Goal: Task Accomplishment & Management: Complete application form

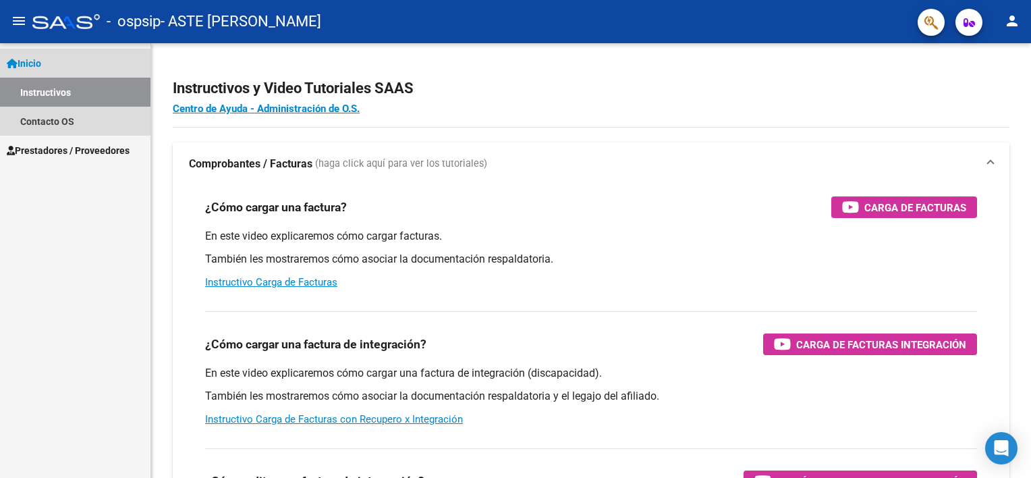
click at [53, 90] on link "Instructivos" at bounding box center [75, 92] width 150 height 29
click at [41, 65] on span "Inicio" at bounding box center [24, 63] width 34 height 15
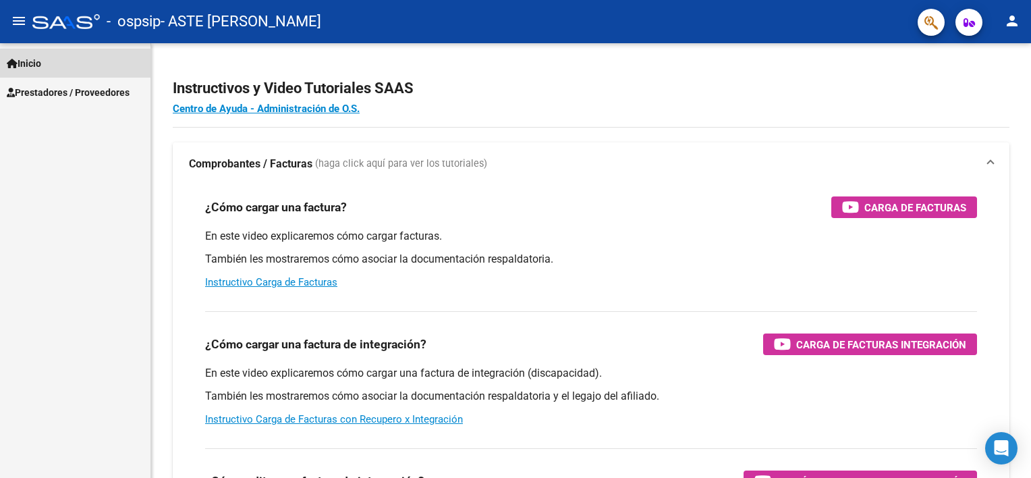
click at [41, 65] on span "Inicio" at bounding box center [24, 63] width 34 height 15
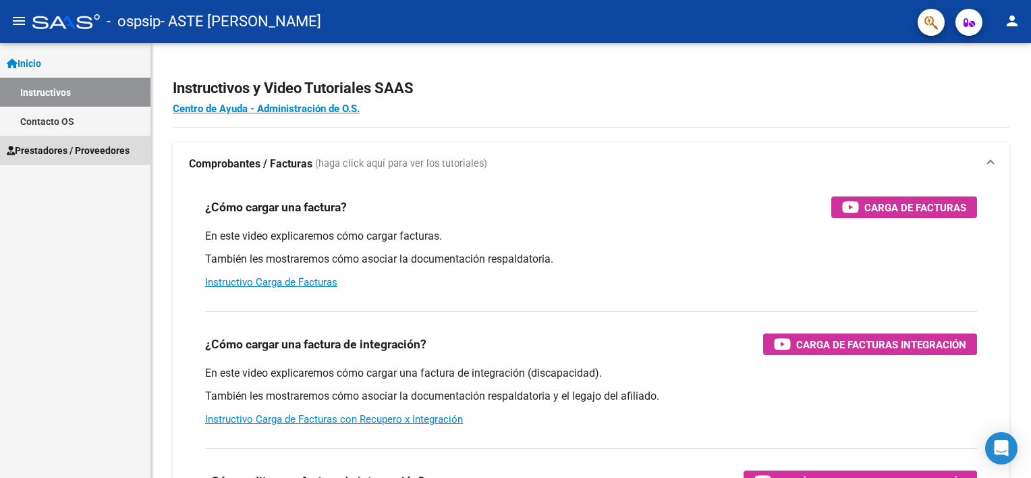
click at [50, 149] on span "Prestadores / Proveedores" at bounding box center [68, 150] width 123 height 15
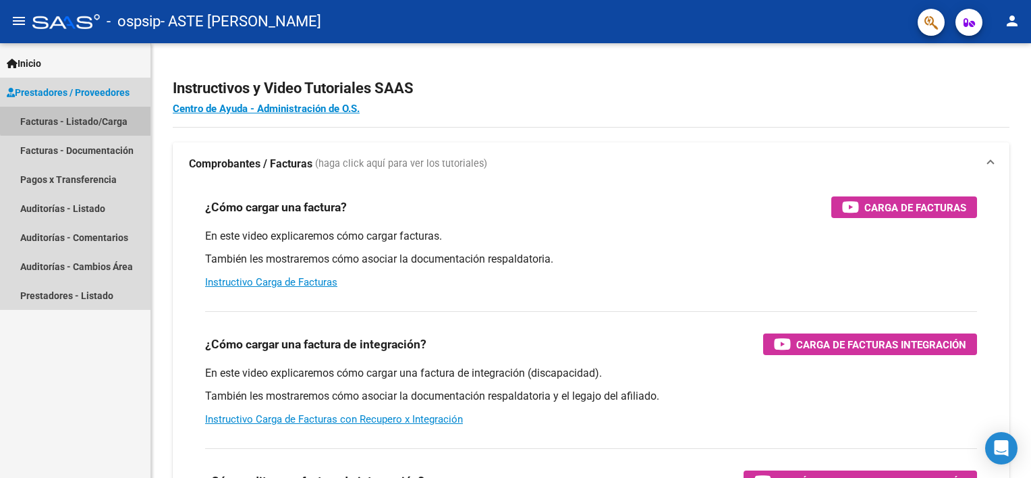
click at [77, 117] on link "Facturas - Listado/Carga" at bounding box center [75, 121] width 150 height 29
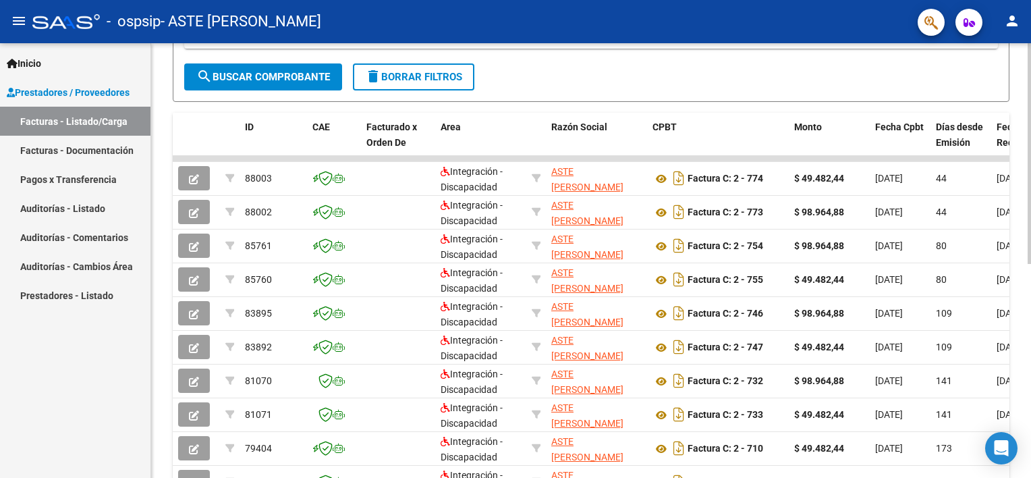
scroll to position [317, 0]
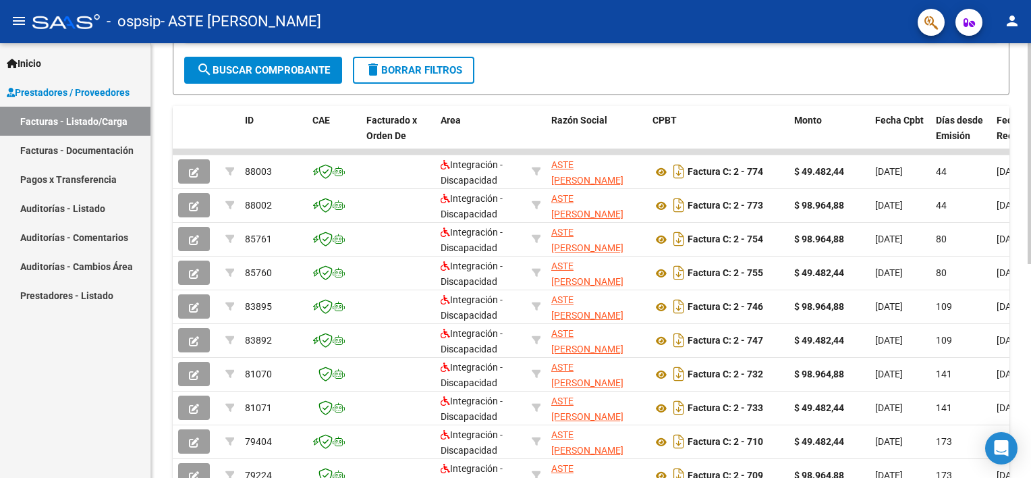
click at [1030, 230] on html "menu - ospsip - ASTE [PERSON_NAME] person Inicio Instructivos Contacto OS Prest…" at bounding box center [515, 239] width 1031 height 478
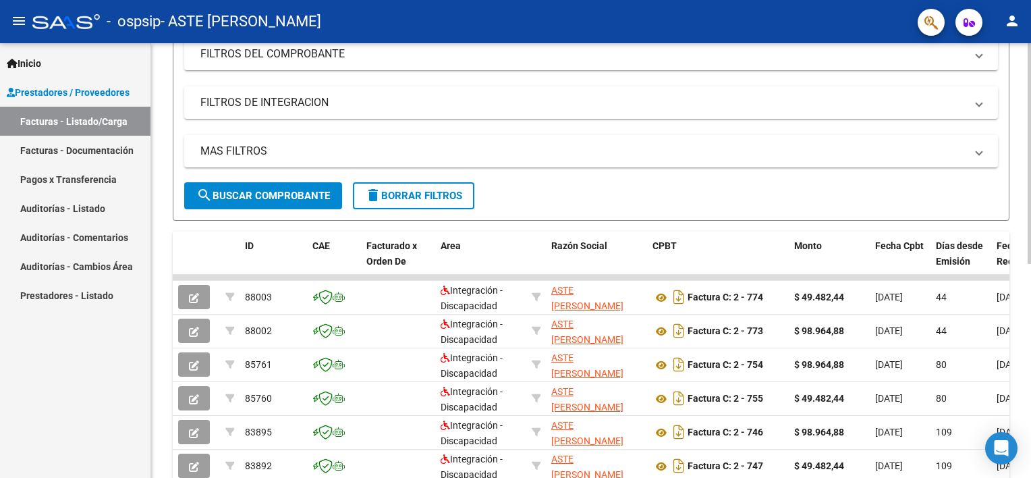
scroll to position [173, 0]
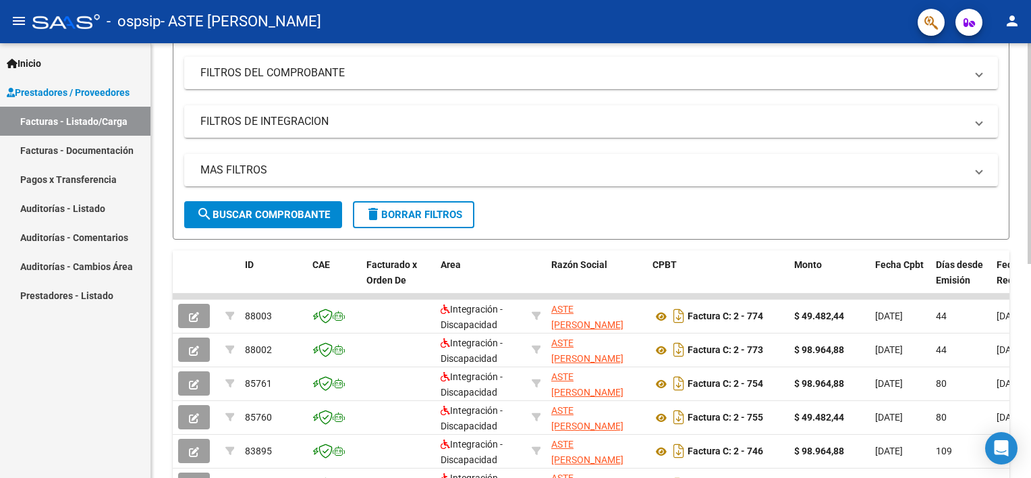
click at [1030, 345] on html "menu - ospsip - ASTE [PERSON_NAME] person Inicio Instructivos Contacto OS Prest…" at bounding box center [515, 239] width 1031 height 478
click at [671, 265] on span "CPBT" at bounding box center [664, 264] width 24 height 11
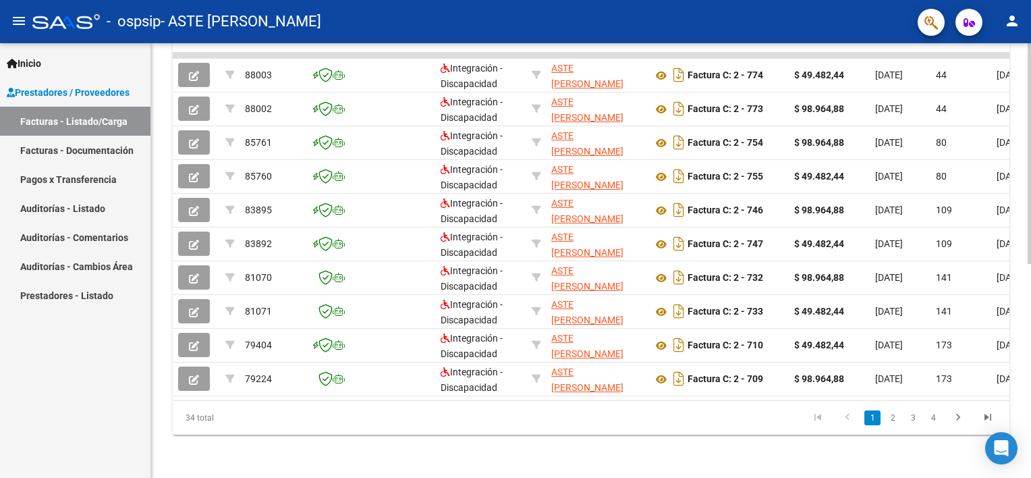
click at [1030, 471] on html "menu - ospsip - ASTE [PERSON_NAME] person Inicio Instructivos Contacto OS Prest…" at bounding box center [515, 239] width 1031 height 478
click at [894, 419] on link "2" at bounding box center [892, 417] width 16 height 15
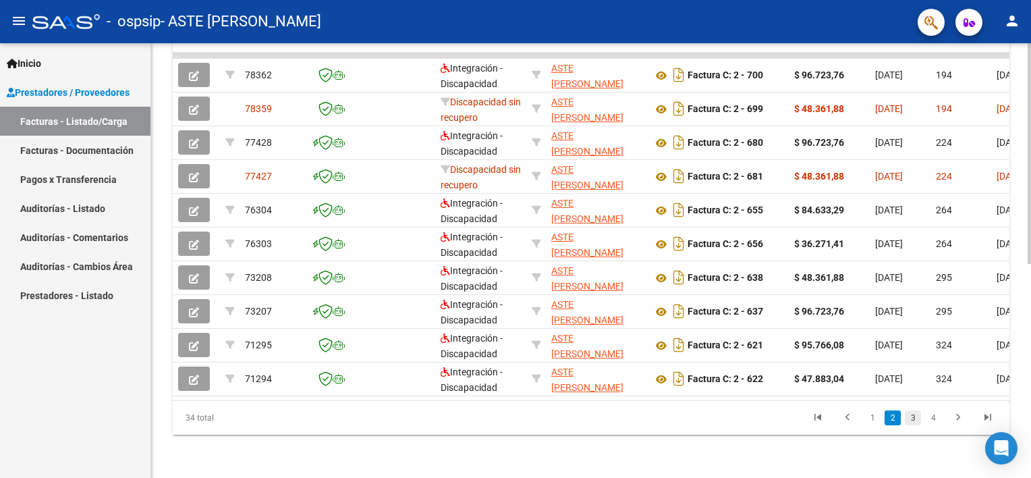
click at [916, 425] on link "3" at bounding box center [913, 417] width 16 height 15
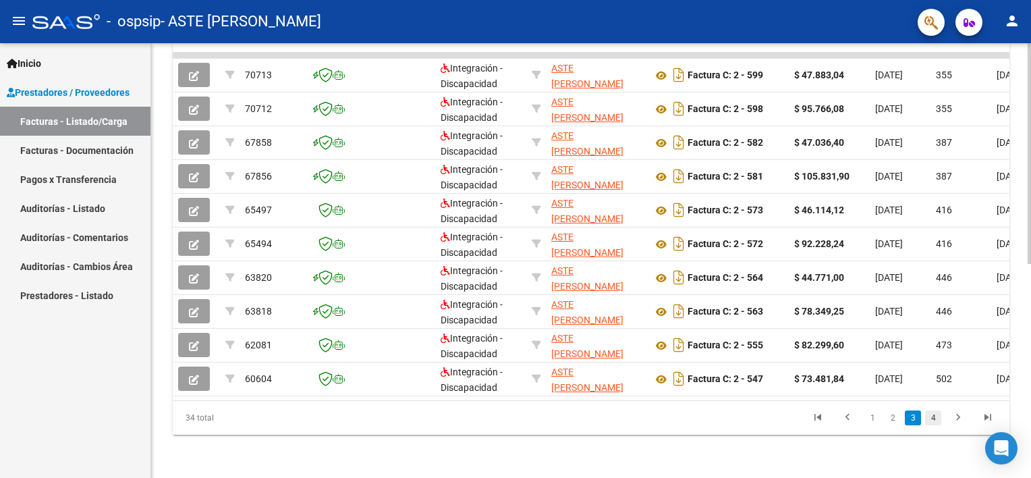
click at [931, 425] on link "4" at bounding box center [933, 417] width 16 height 15
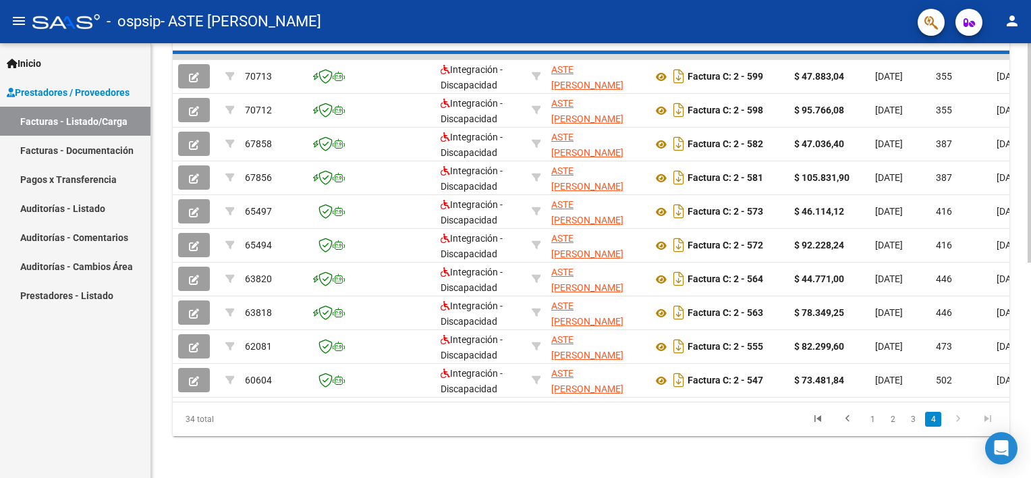
scroll to position [219, 0]
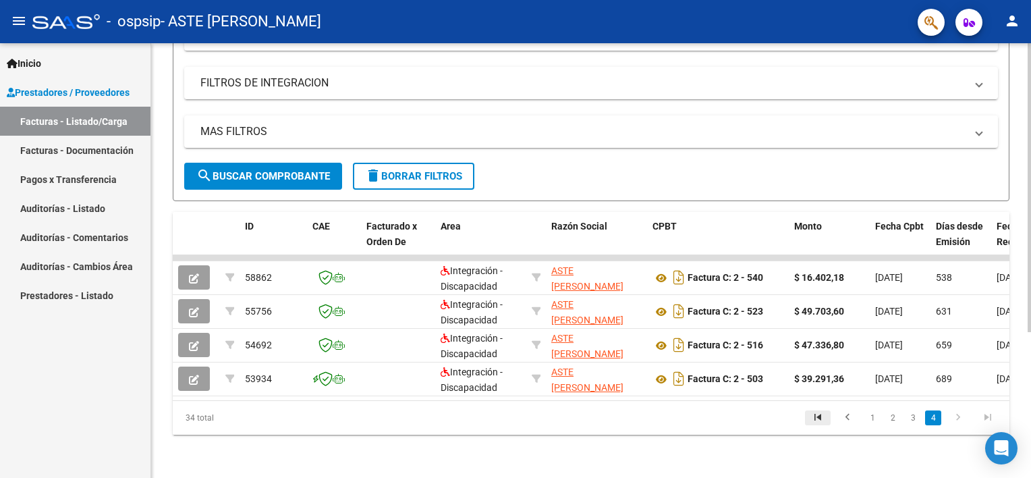
click at [820, 416] on icon "go to first page" at bounding box center [818, 419] width 18 height 16
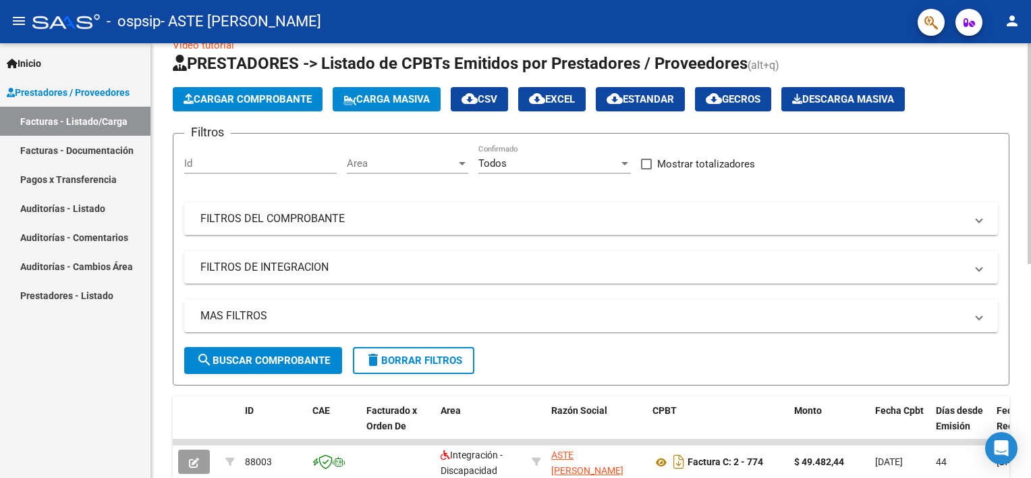
scroll to position [0, 0]
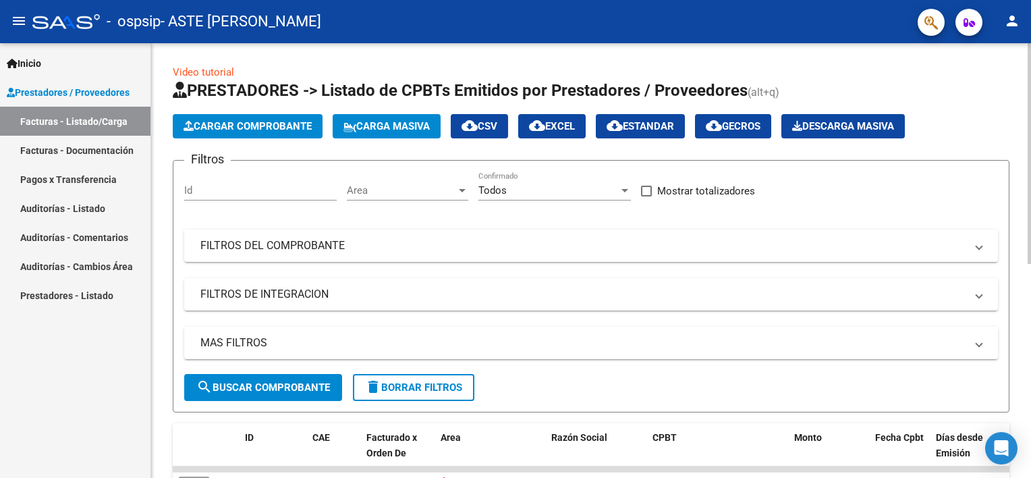
click at [1021, 24] on div "menu - ospsip - ASTE [PERSON_NAME] person Inicio Instructivos Contacto OS Prest…" at bounding box center [515, 239] width 1031 height 478
click at [281, 124] on span "Cargar Comprobante" at bounding box center [247, 126] width 128 height 12
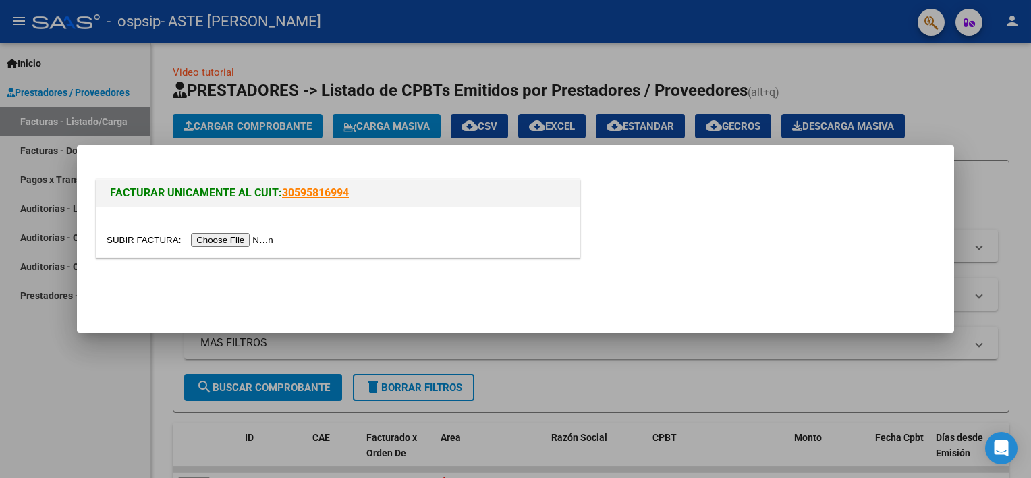
click at [221, 244] on input "file" at bounding box center [192, 240] width 171 height 14
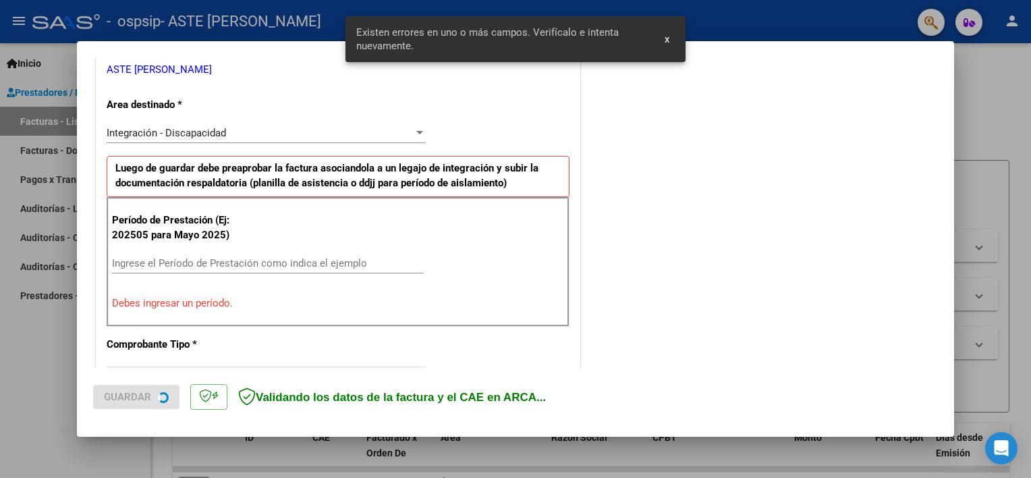
scroll to position [288, 0]
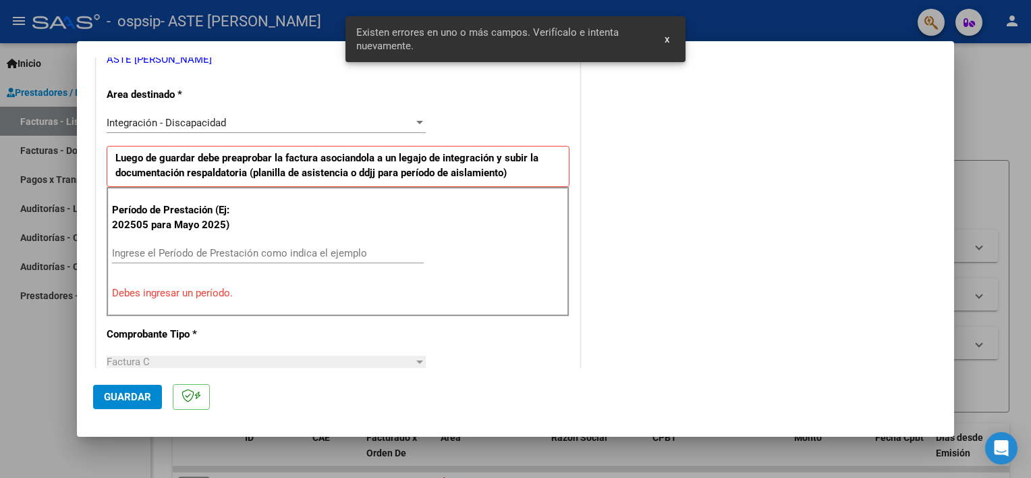
click at [240, 239] on div "Período de Prestación (Ej: 202505 para [DATE]) Ingrese el Período de Prestación…" at bounding box center [338, 252] width 463 height 130
click at [237, 251] on input "Ingrese el Período de Prestación como indica el ejemplo" at bounding box center [268, 253] width 312 height 12
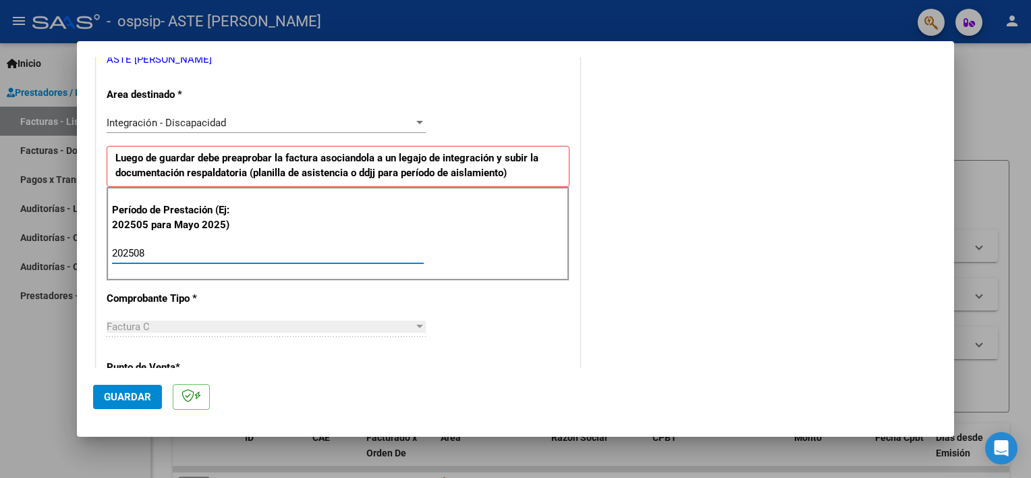
type input "202508"
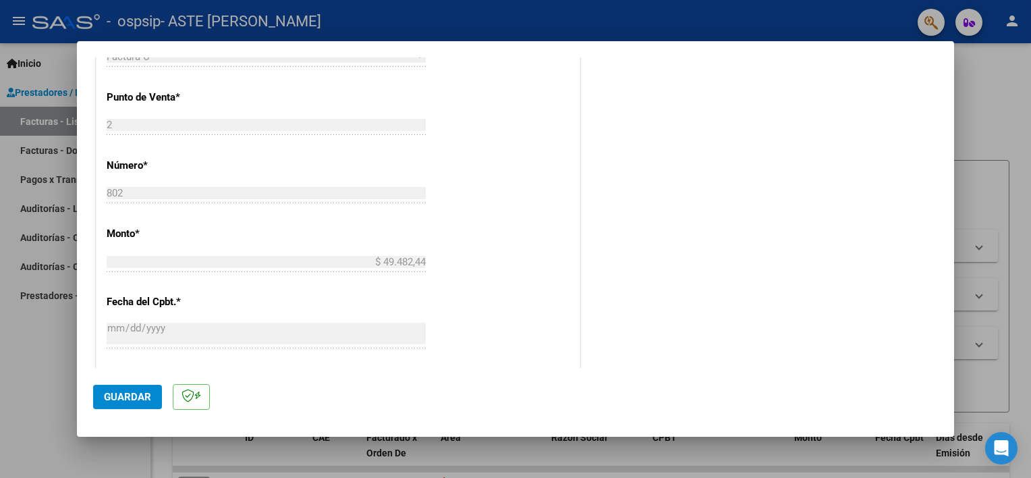
scroll to position [639, 0]
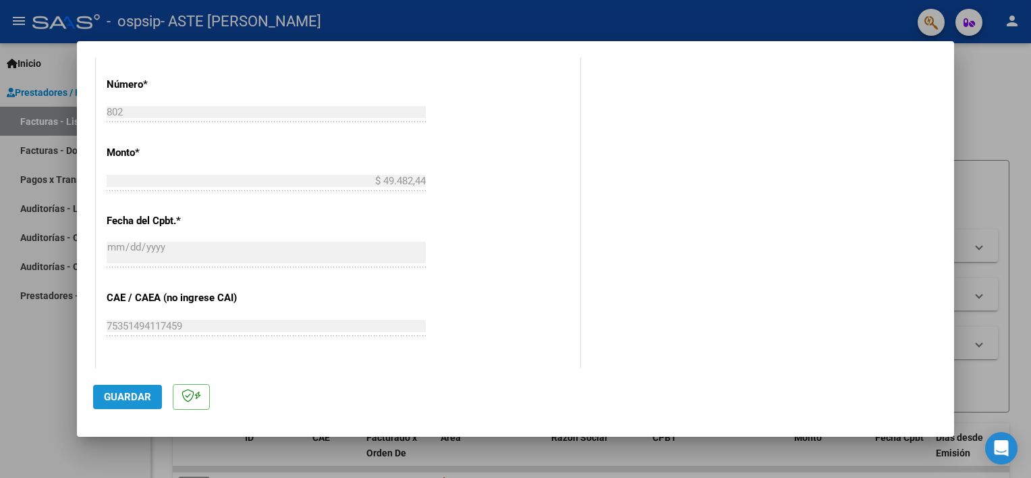
click at [123, 397] on span "Guardar" at bounding box center [127, 397] width 47 height 12
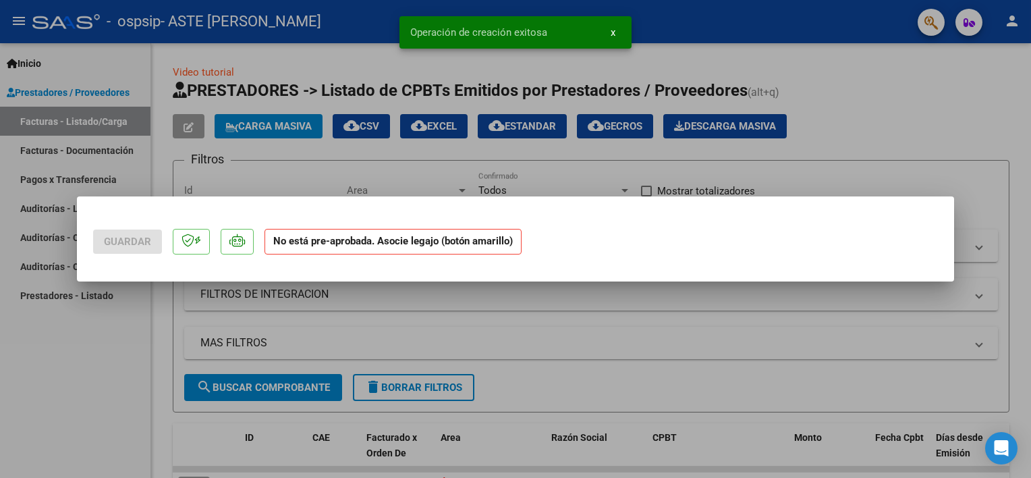
scroll to position [0, 0]
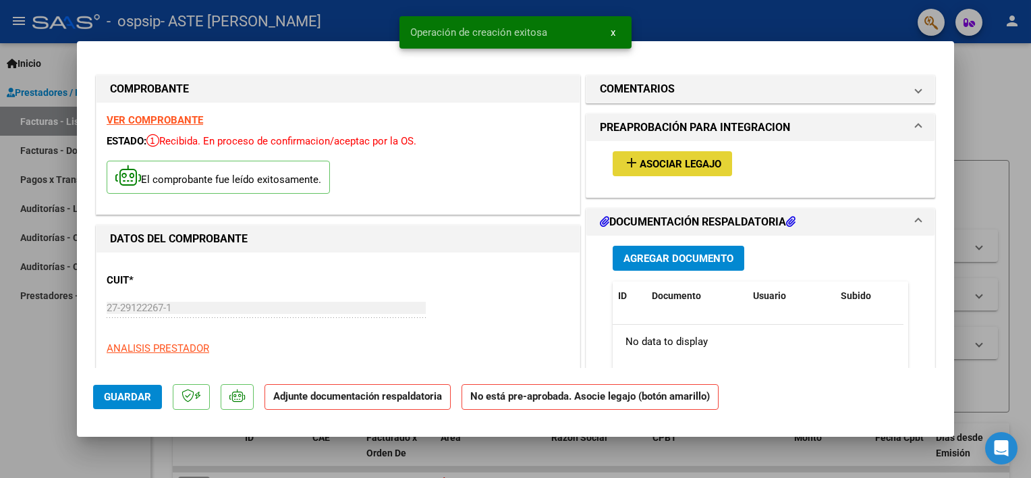
click at [627, 163] on mat-icon "add" at bounding box center [631, 162] width 16 height 16
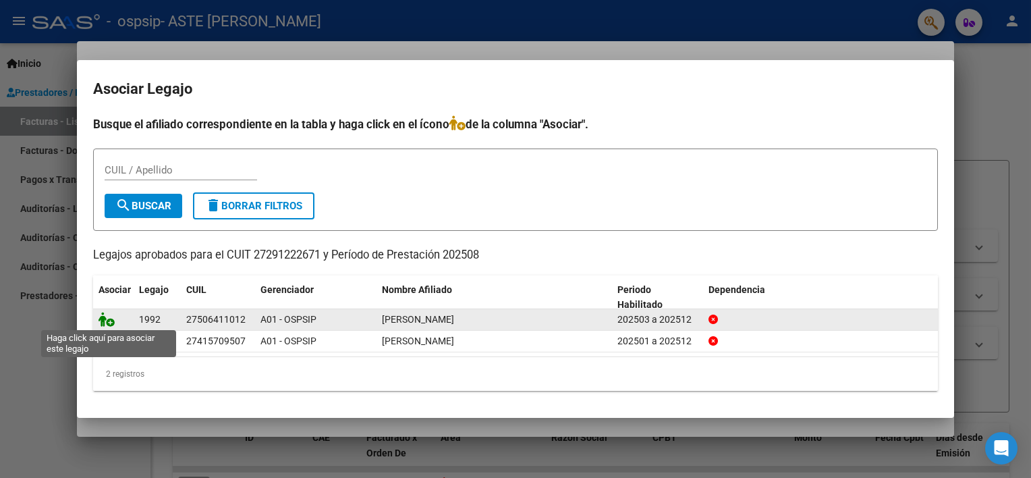
click at [108, 318] on icon at bounding box center [106, 319] width 16 height 15
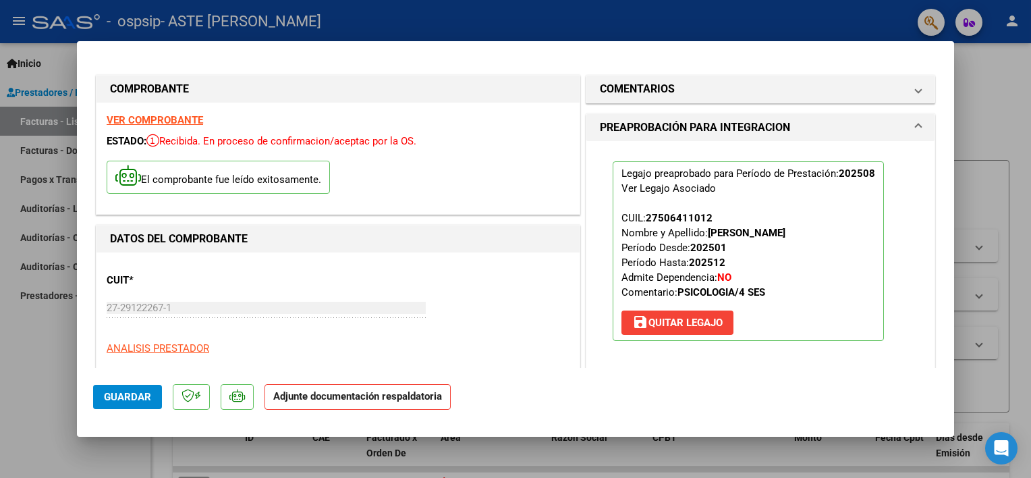
click at [320, 398] on strong "Adjunte documentación respaldatoria" at bounding box center [357, 396] width 169 height 12
click at [119, 391] on span "Guardar" at bounding box center [127, 397] width 47 height 12
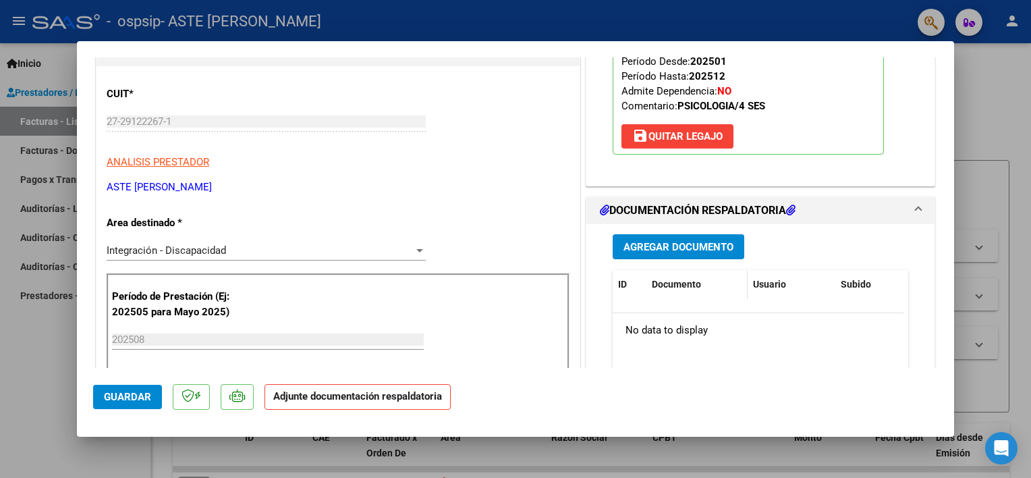
scroll to position [189, 0]
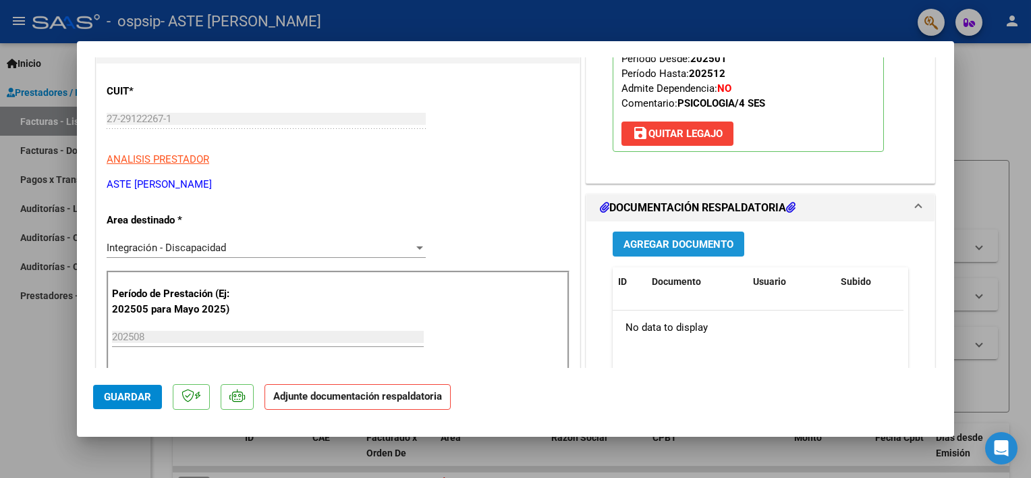
click at [704, 240] on span "Agregar Documento" at bounding box center [678, 244] width 110 height 12
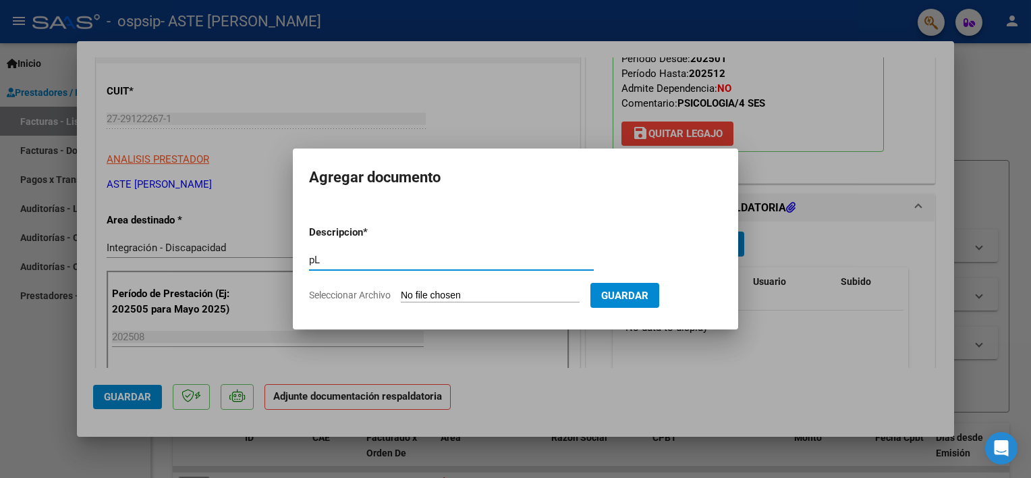
type input "p"
type input "Planilla asistencia [DATE]"
drag, startPoint x: 488, startPoint y: 283, endPoint x: 488, endPoint y: 291, distance: 7.4
click at [488, 291] on form "Descripcion * Planilla asistencia [DATE] Escriba aquí una descripcion Seleccion…" at bounding box center [515, 264] width 413 height 98
click at [488, 291] on input "Seleccionar Archivo" at bounding box center [490, 295] width 179 height 13
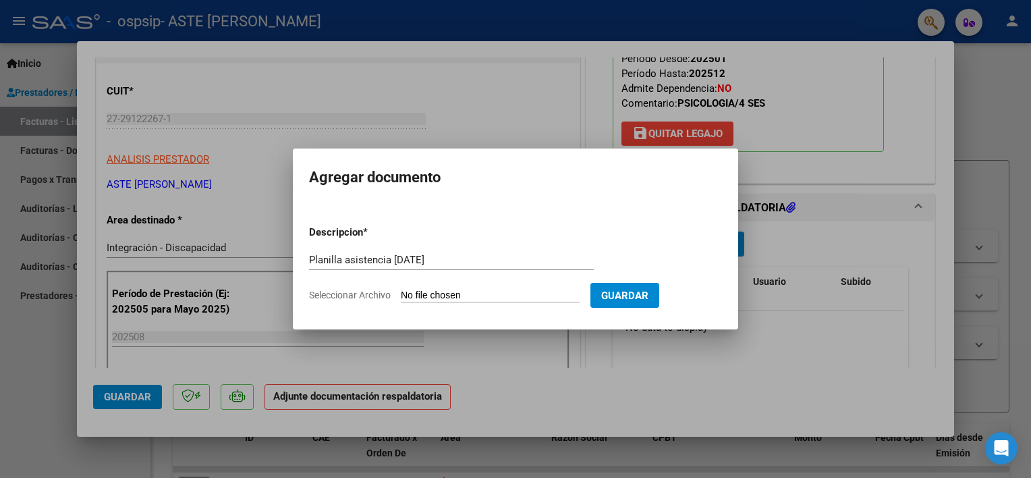
type input "C:\fakepath\Planilla CP [DATE].pdf"
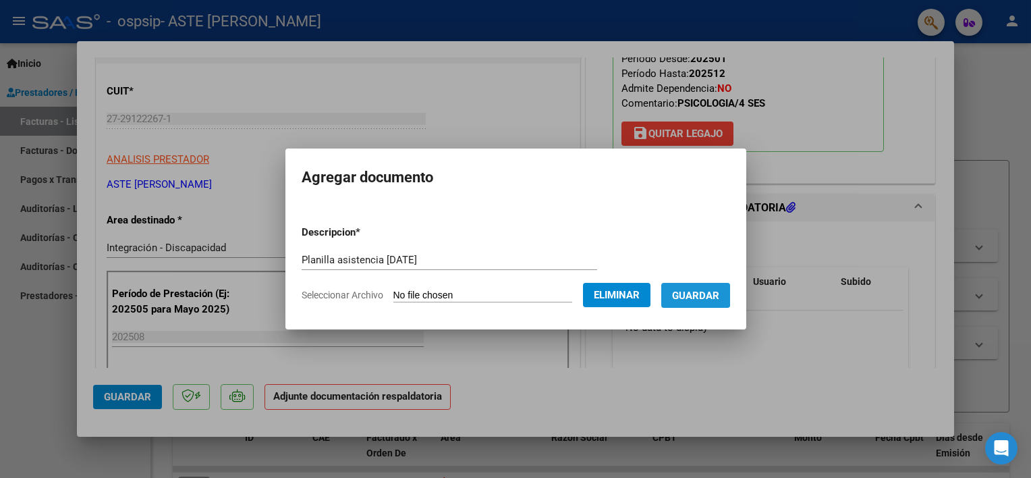
click at [688, 293] on span "Guardar" at bounding box center [695, 295] width 47 height 12
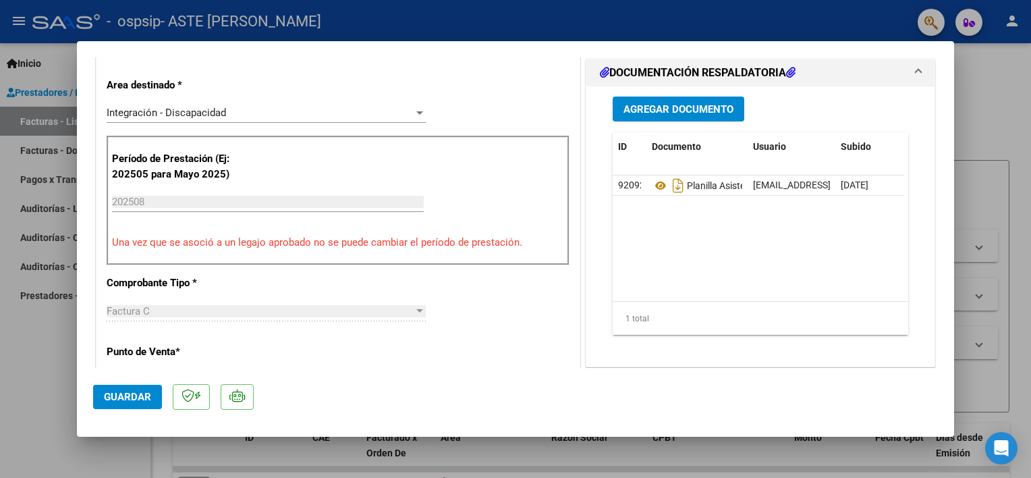
scroll to position [351, 0]
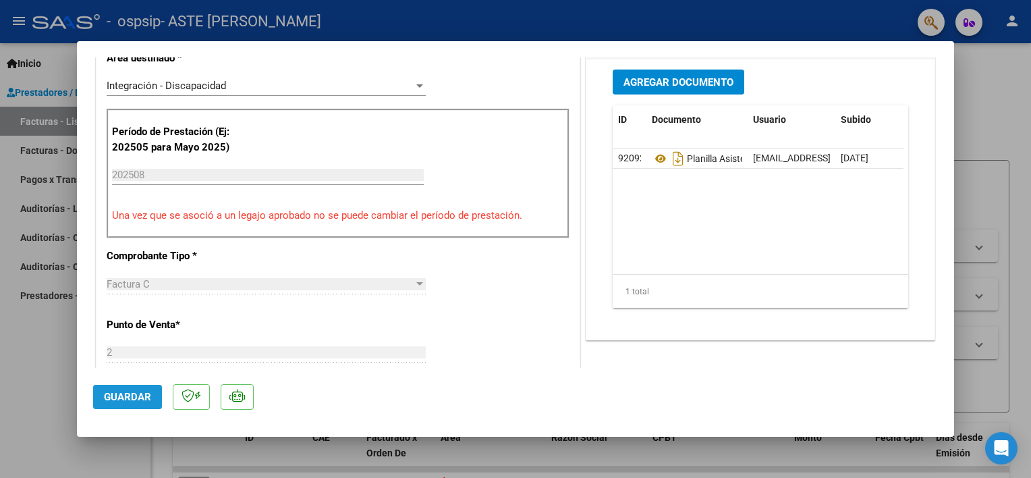
click at [127, 400] on span "Guardar" at bounding box center [127, 397] width 47 height 12
click at [136, 403] on button "Guardar" at bounding box center [127, 396] width 69 height 24
click at [442, 148] on div "Período de Prestación (Ej: 202505 para [DATE]) 202508 Ingrese el Período de Pre…" at bounding box center [338, 174] width 463 height 130
click at [962, 75] on div at bounding box center [515, 239] width 1031 height 478
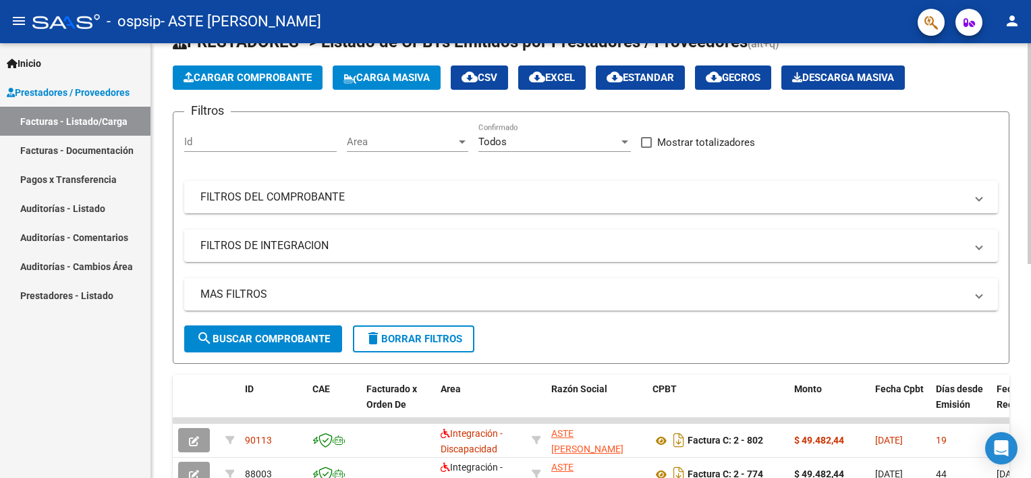
scroll to position [51, 0]
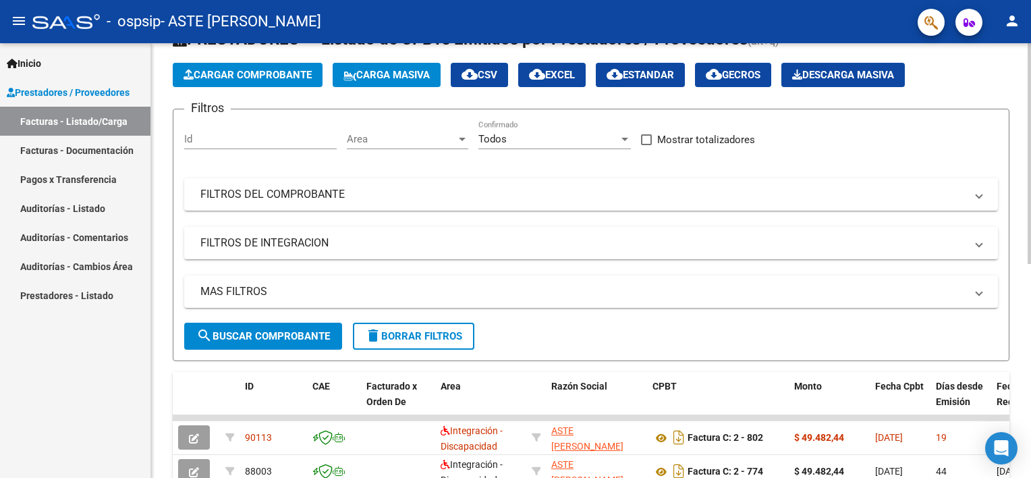
click at [1030, 278] on html "menu - ospsip - ASTE [PERSON_NAME] person Inicio Instructivos Contacto OS Prest…" at bounding box center [515, 239] width 1031 height 478
click at [227, 76] on span "Cargar Comprobante" at bounding box center [247, 75] width 128 height 12
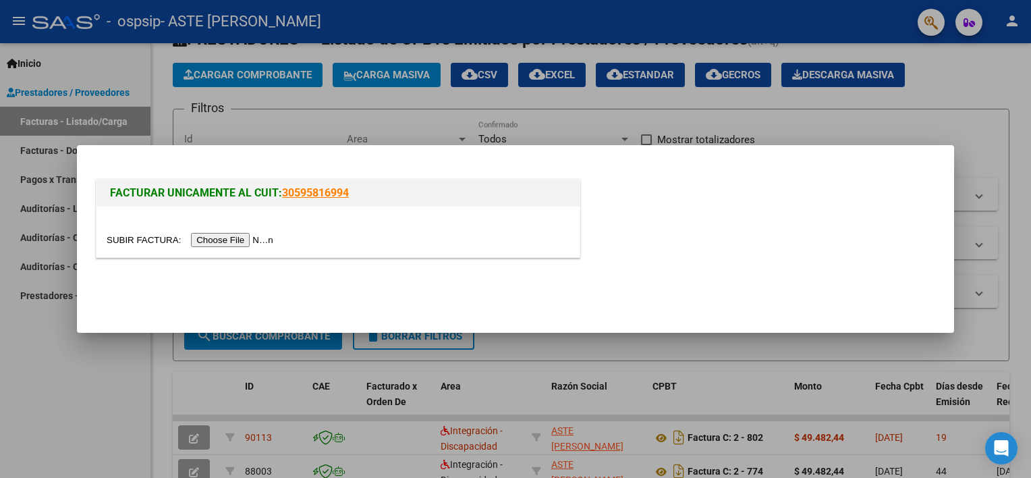
click at [227, 241] on input "file" at bounding box center [192, 240] width 171 height 14
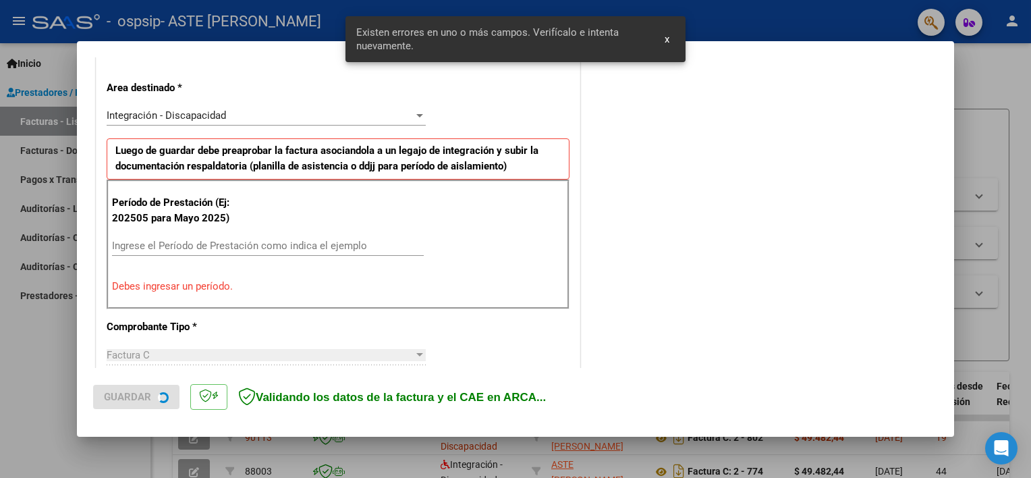
scroll to position [288, 0]
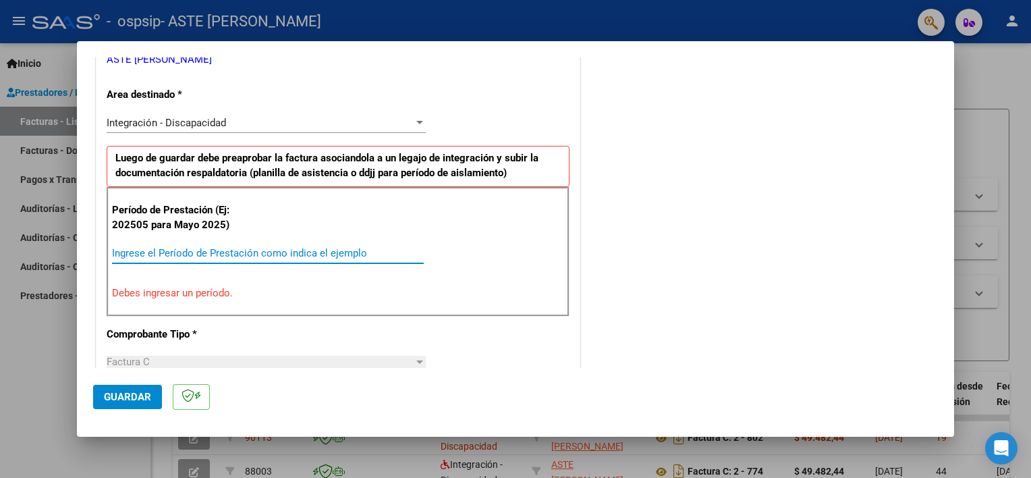
click at [370, 251] on input "Ingrese el Período de Prestación como indica el ejemplo" at bounding box center [268, 253] width 312 height 12
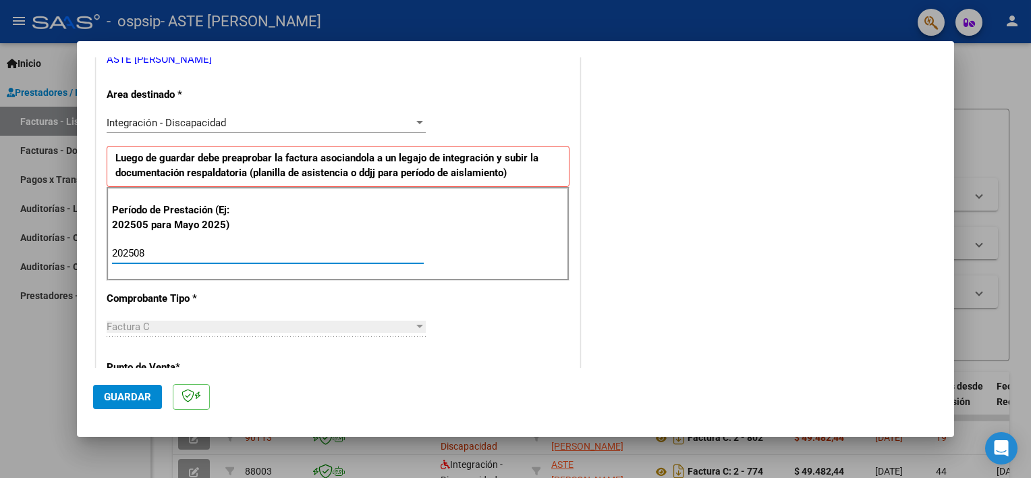
type input "202508"
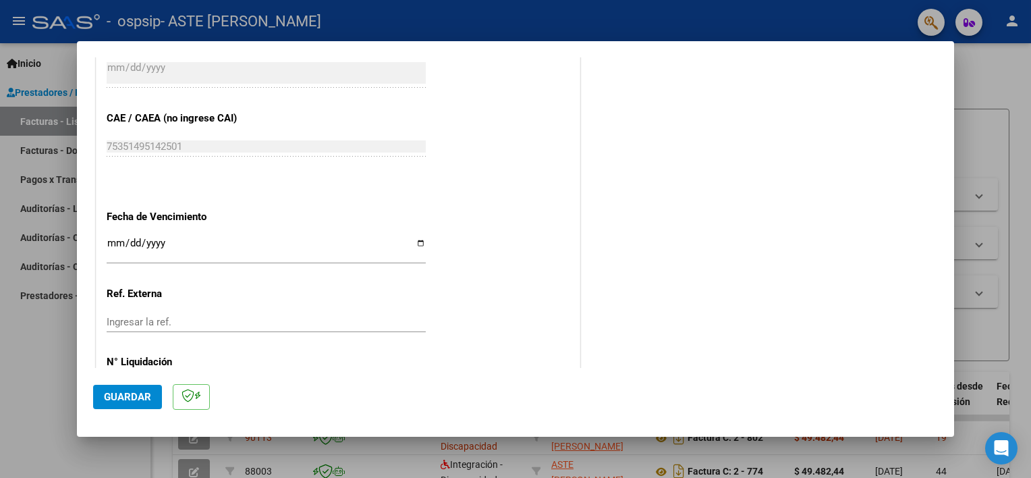
scroll to position [875, 0]
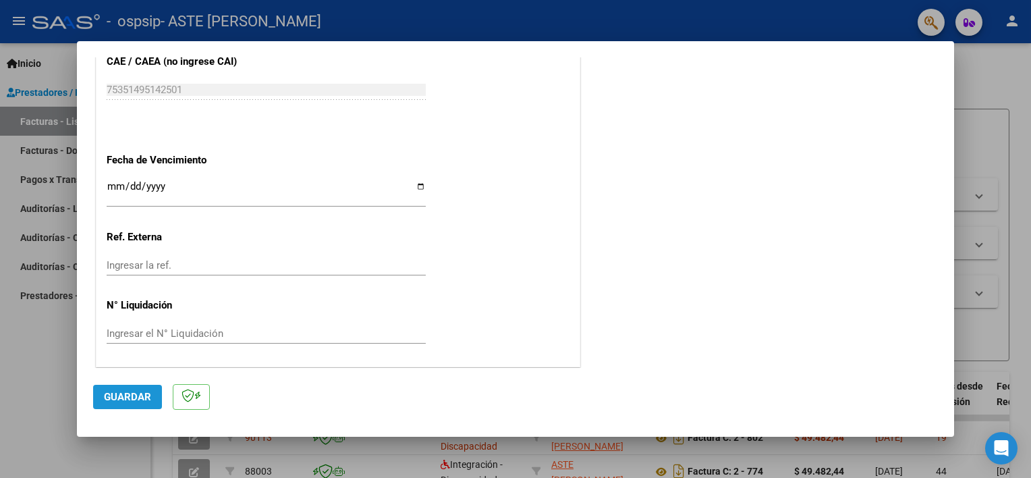
click at [129, 393] on span "Guardar" at bounding box center [127, 397] width 47 height 12
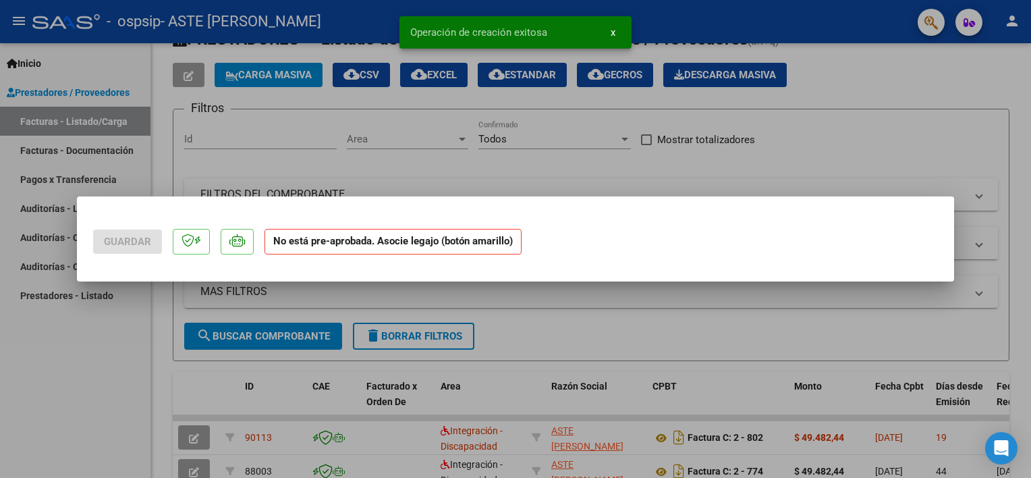
scroll to position [0, 0]
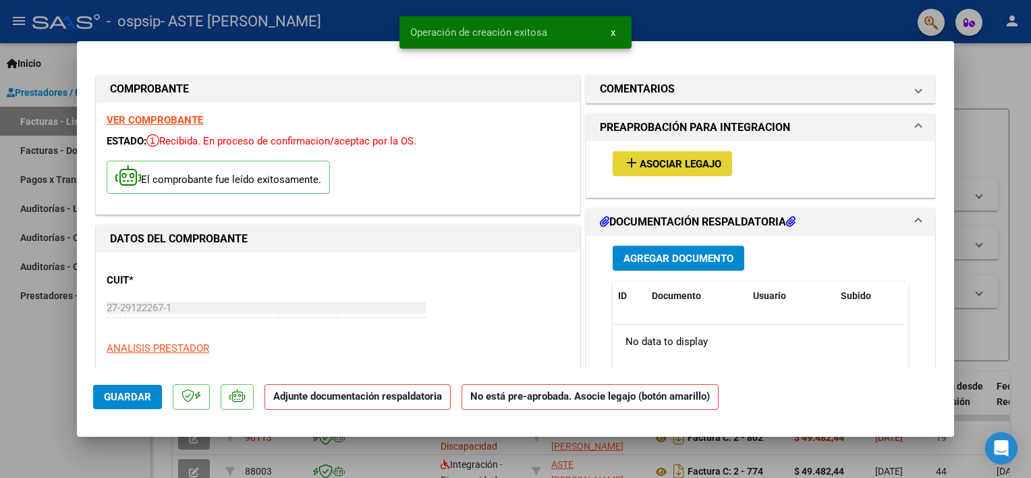
click at [681, 165] on span "Asociar Legajo" at bounding box center [680, 164] width 82 height 12
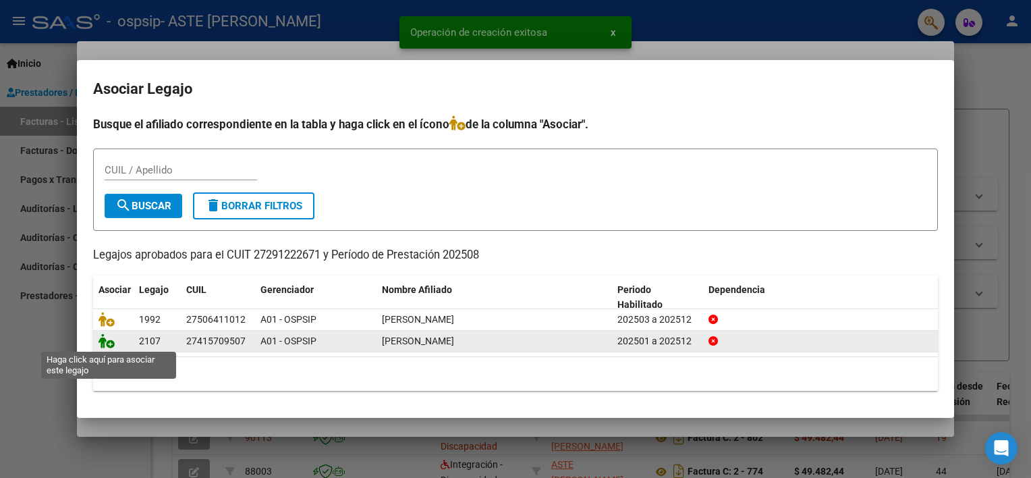
click at [105, 343] on icon at bounding box center [106, 340] width 16 height 15
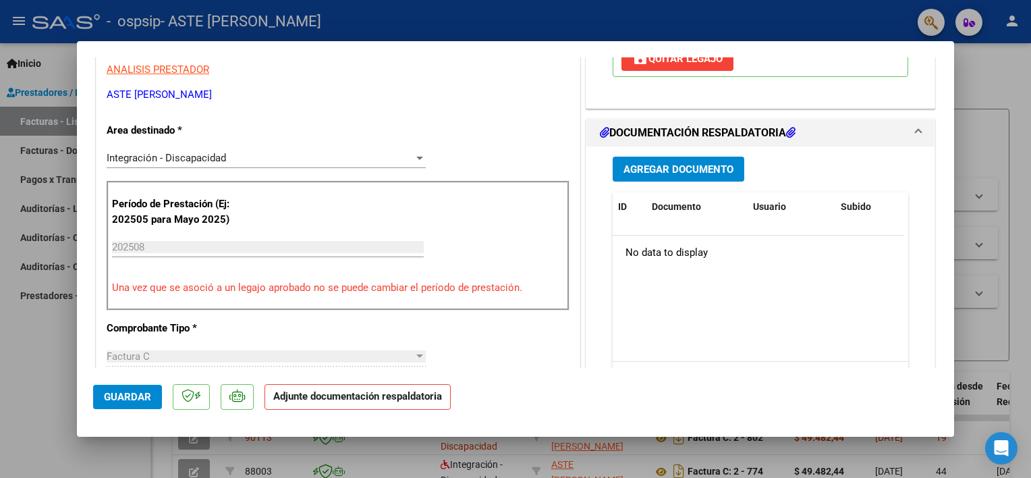
scroll to position [324, 0]
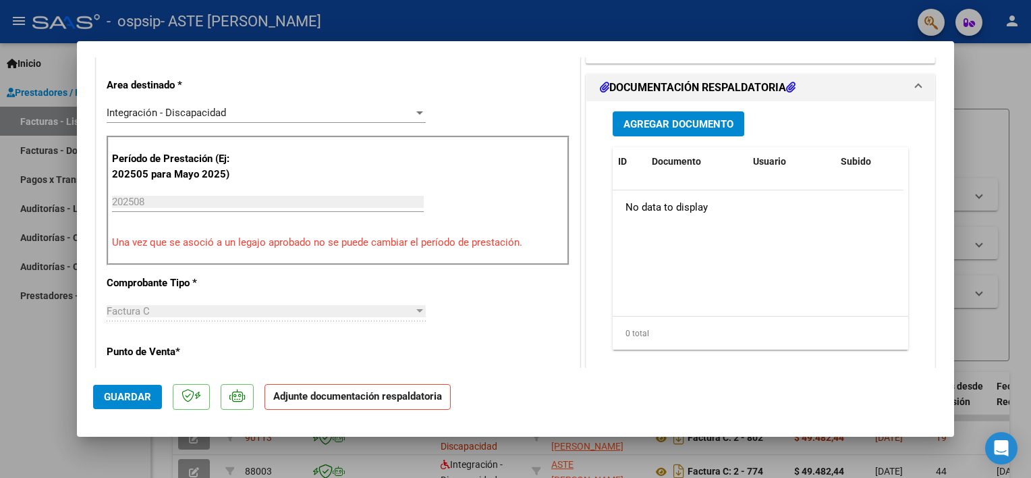
click at [635, 127] on span "Agregar Documento" at bounding box center [678, 124] width 110 height 12
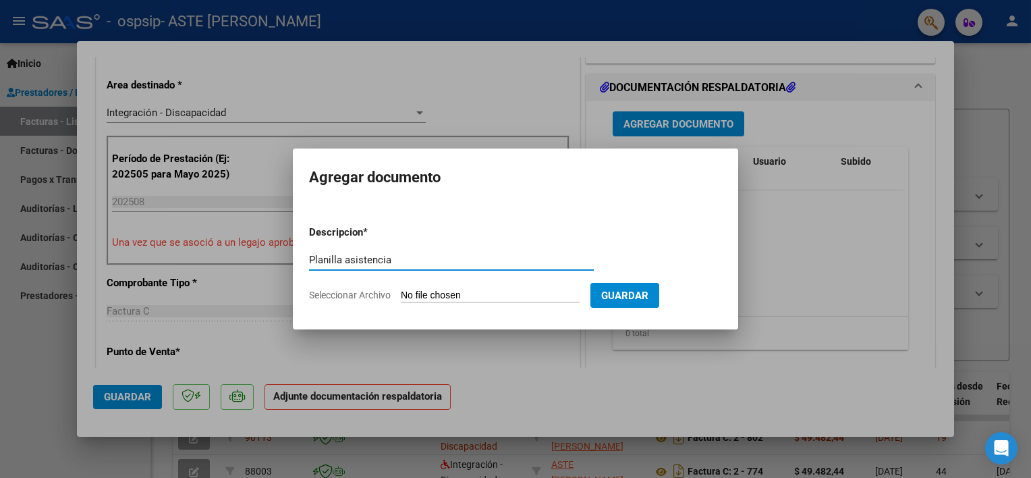
type input "Planilla asistencia"
click at [453, 289] on input "Seleccionar Archivo" at bounding box center [490, 295] width 179 height 13
type input "C:\fakepath\Planilla YR [DATE].pdf"
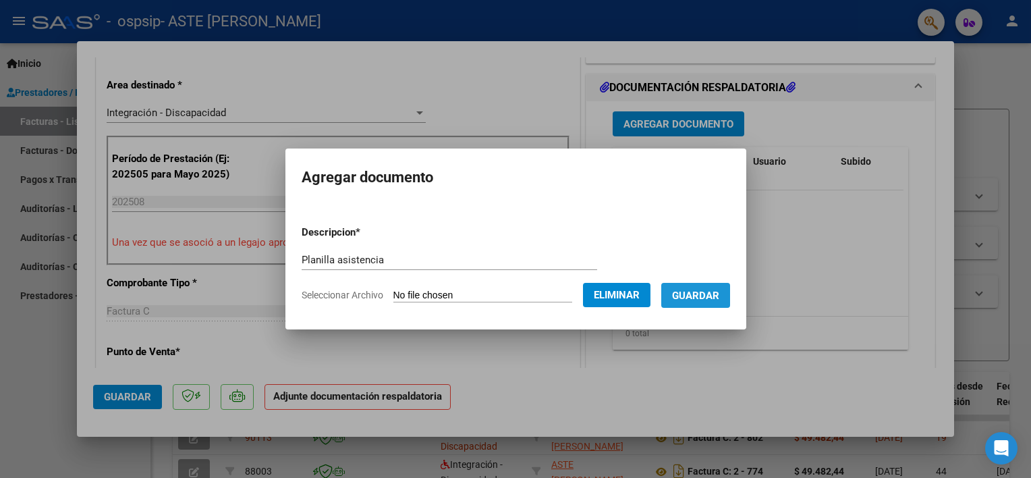
click at [694, 293] on span "Guardar" at bounding box center [695, 295] width 47 height 12
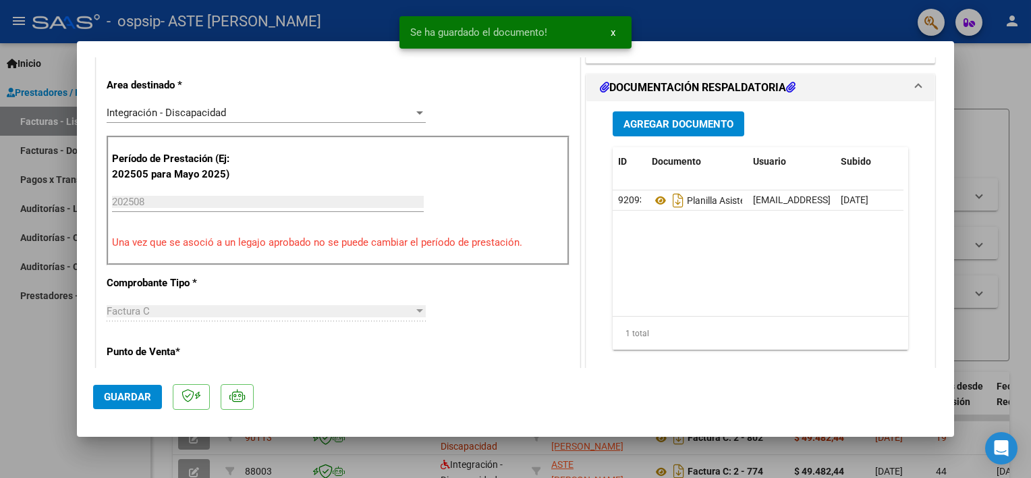
click at [983, 78] on div at bounding box center [515, 239] width 1031 height 478
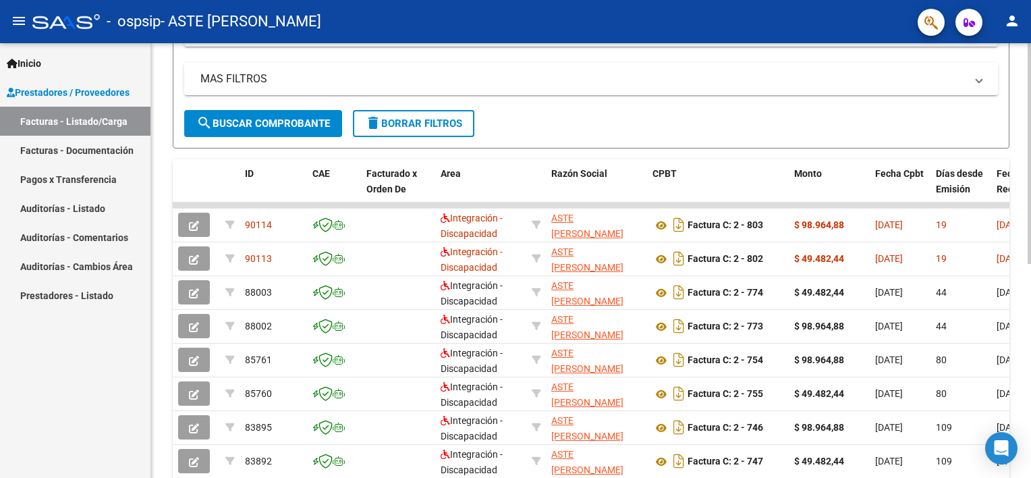
click at [1030, 383] on html "menu - ospsip - ASTE [PERSON_NAME] person Inicio Instructivos Contacto OS Prest…" at bounding box center [515, 239] width 1031 height 478
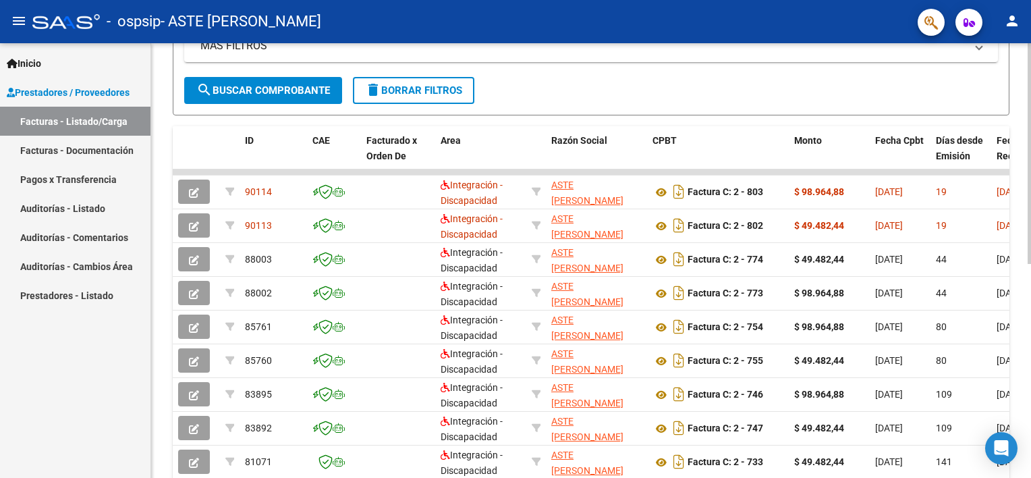
click at [1030, 398] on html "menu - ospsip - ASTE [PERSON_NAME] person Inicio Instructivos Contacto OS Prest…" at bounding box center [515, 239] width 1031 height 478
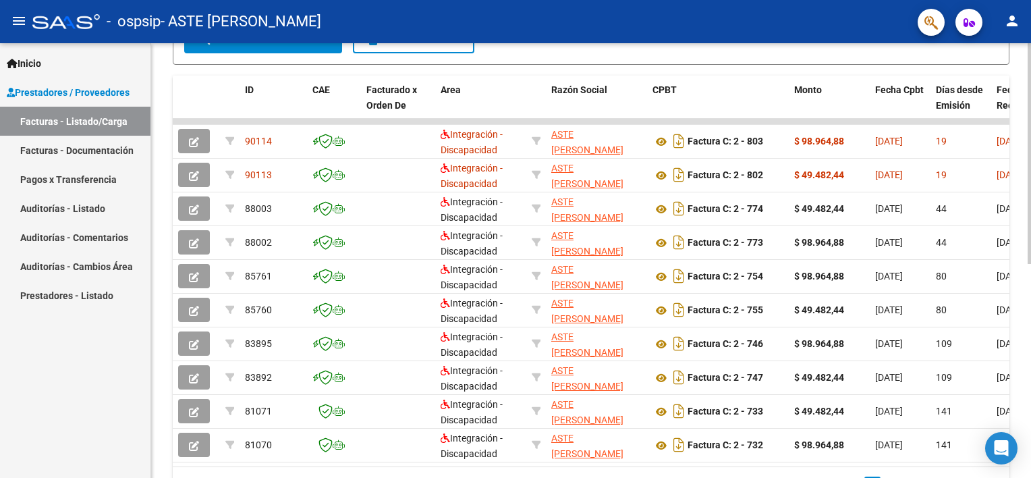
scroll to position [349, 0]
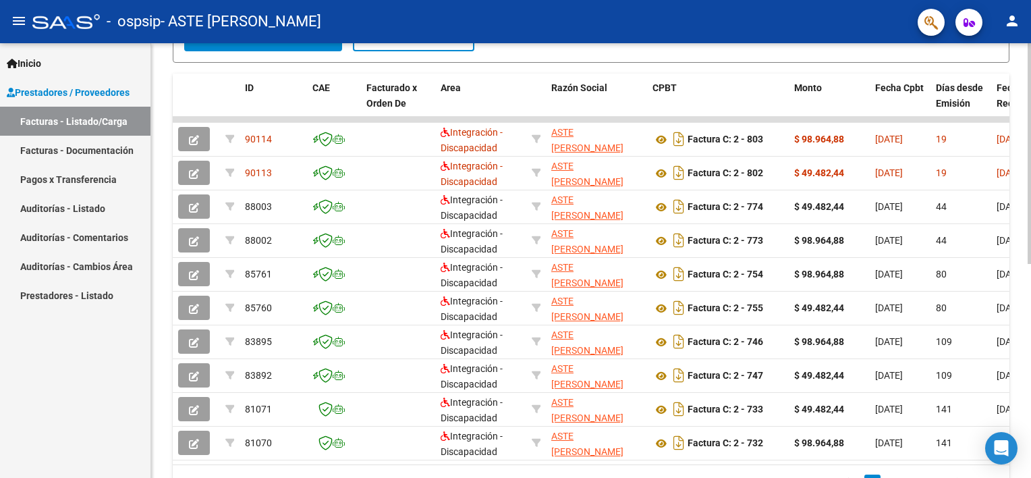
click at [1030, 434] on html "menu - ospsip - ASTE [PERSON_NAME] person Inicio Instructivos Contacto OS Prest…" at bounding box center [515, 239] width 1031 height 478
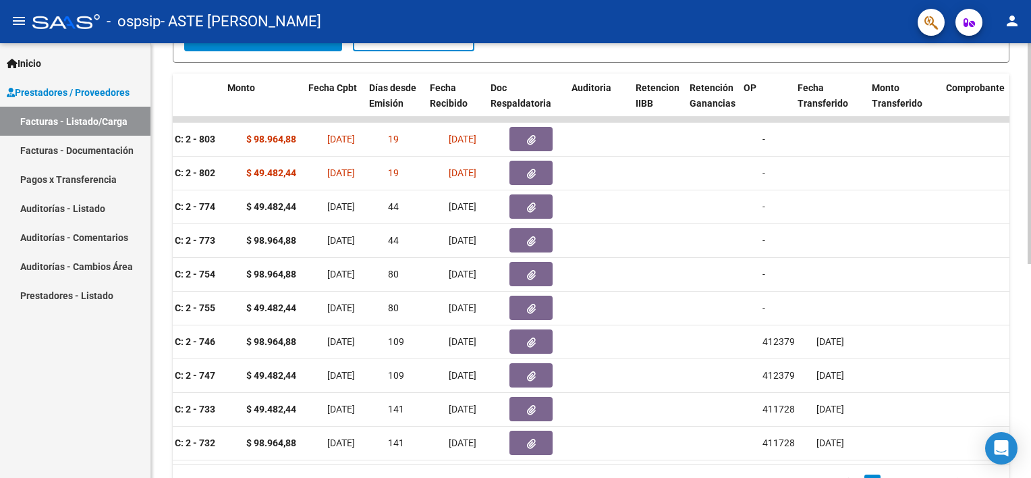
scroll to position [0, 567]
